Goal: Task Accomplishment & Management: Use online tool/utility

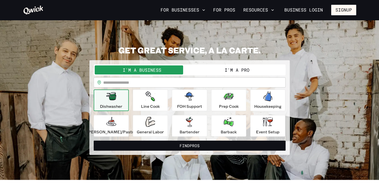
click at [316, 9] on link "Business Login" at bounding box center [303, 10] width 47 height 11
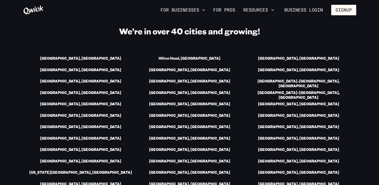
scroll to position [701, 0]
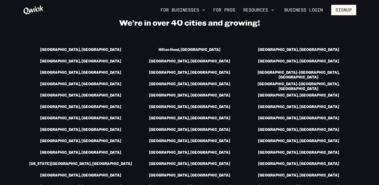
click at [199, 127] on link "[GEOGRAPHIC_DATA], [GEOGRAPHIC_DATA]" at bounding box center [189, 129] width 81 height 5
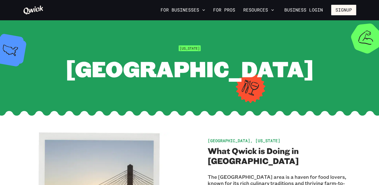
click at [270, 9] on button "Resources" at bounding box center [258, 10] width 35 height 9
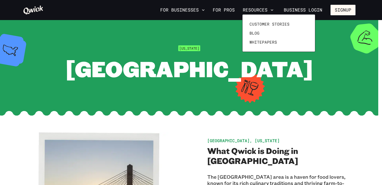
click at [211, 28] on div at bounding box center [191, 92] width 382 height 185
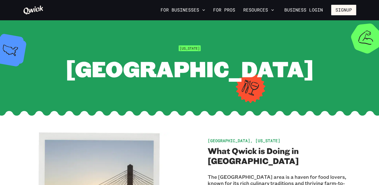
click at [31, 11] on icon at bounding box center [33, 10] width 20 height 9
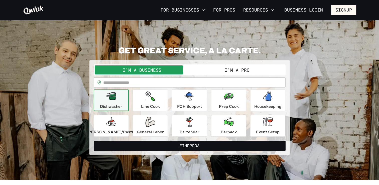
click at [148, 128] on div "General Labor" at bounding box center [150, 126] width 27 height 18
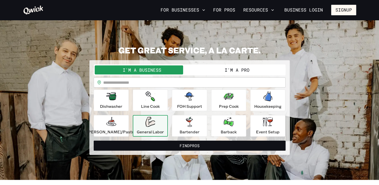
click at [166, 144] on button "Find Pros" at bounding box center [190, 145] width 192 height 10
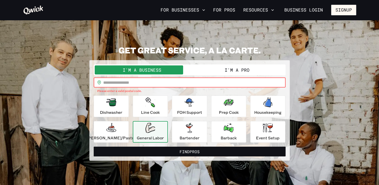
click at [132, 83] on input "text" at bounding box center [194, 82] width 182 height 10
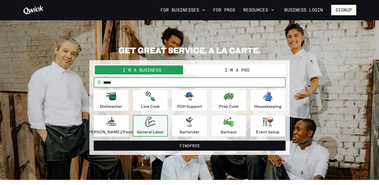
type input "*****"
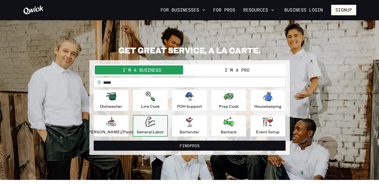
click at [164, 147] on button "Find Pros" at bounding box center [190, 145] width 192 height 10
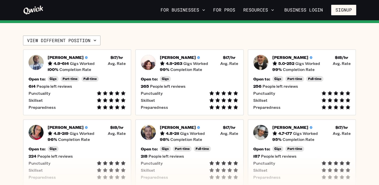
scroll to position [150, 0]
